Goal: Find specific page/section: Find specific page/section

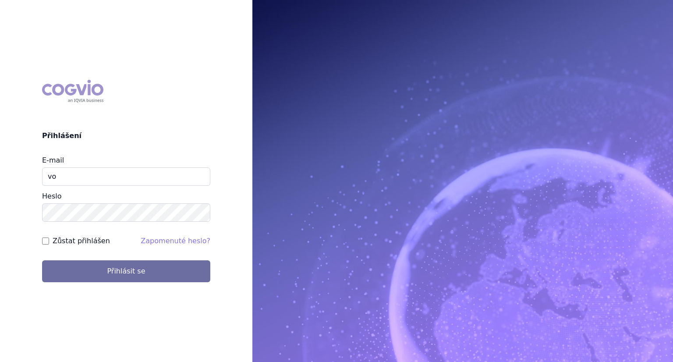
type input "v"
type input "lenka.kratochvilova@msd.com"
click at [42, 260] on button "Přihlásit se" at bounding box center [126, 271] width 168 height 22
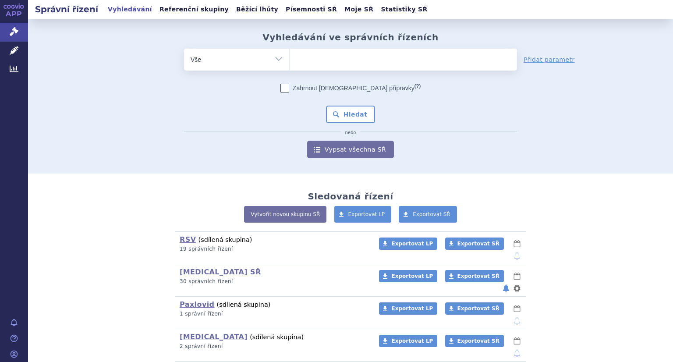
click at [354, 67] on span at bounding box center [402, 60] width 227 height 22
click at [289, 67] on select at bounding box center [289, 59] width 0 height 22
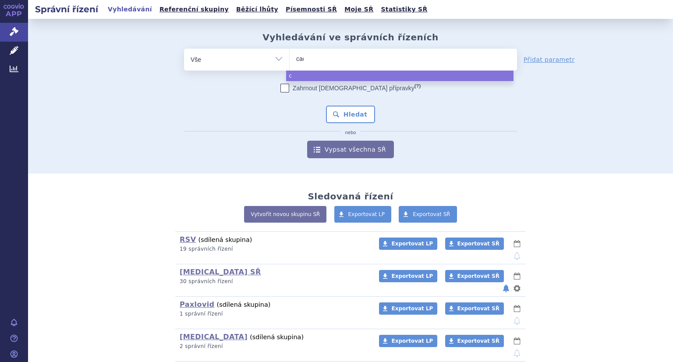
type input "caov"
type input "caova"
type input "cao"
type input "ca"
type input "cap"
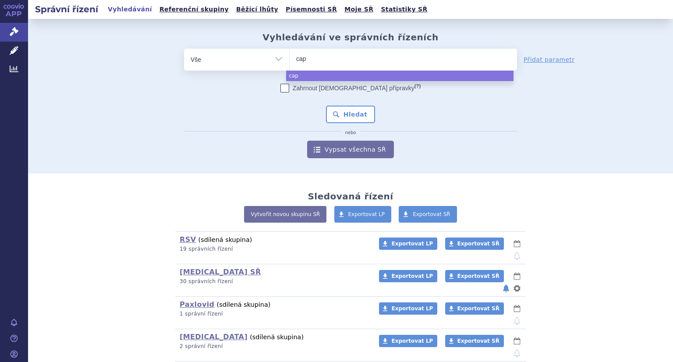
type input "capv"
type input "capvax"
type input "capvaxiv"
type input "capvaxive"
select select "capvaxive"
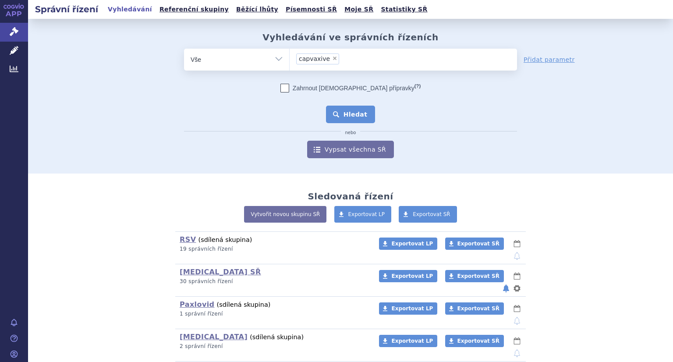
click at [341, 108] on button "Hledat" at bounding box center [350, 115] width 49 height 18
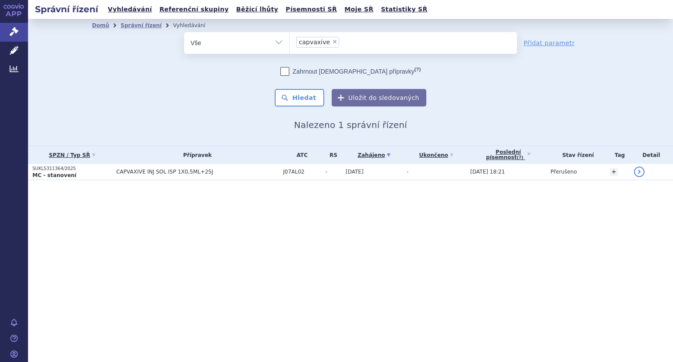
click at [59, 174] on strong "MC - stanovení" at bounding box center [54, 175] width 44 height 6
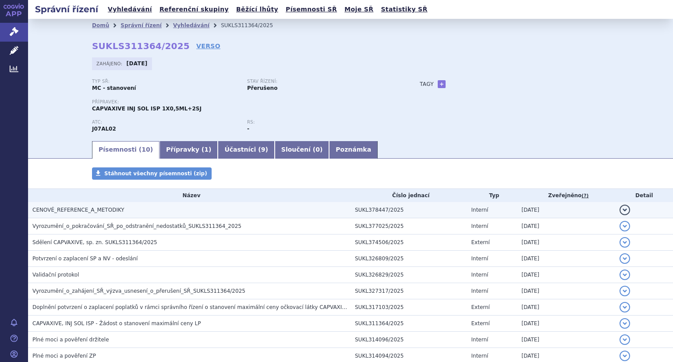
click at [159, 212] on h3 "CENOVÉ_REFERENCE_A_METODIKY" at bounding box center [191, 209] width 318 height 9
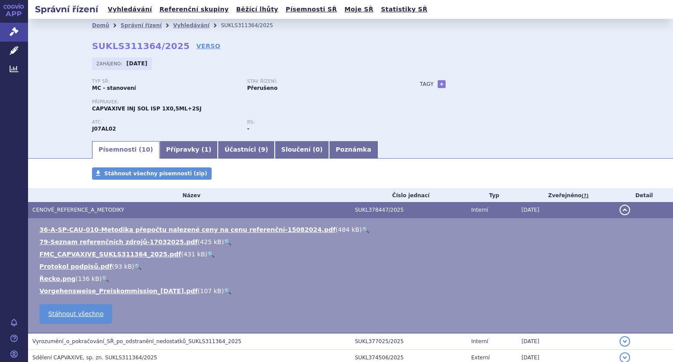
click at [207, 255] on link "🔍" at bounding box center [210, 253] width 7 height 7
click at [362, 230] on link "🔍" at bounding box center [365, 229] width 7 height 7
